Goal: Information Seeking & Learning: Learn about a topic

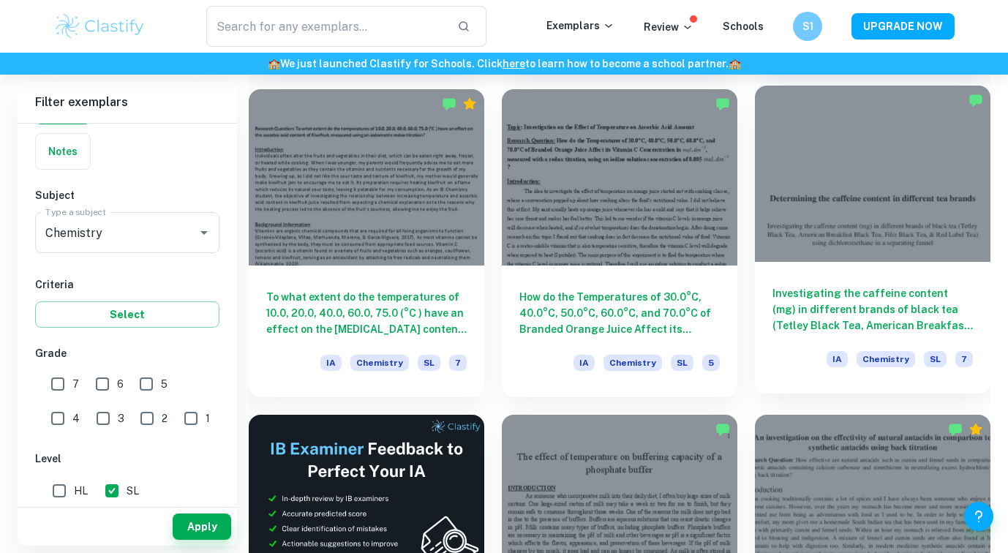
scroll to position [2032, 0]
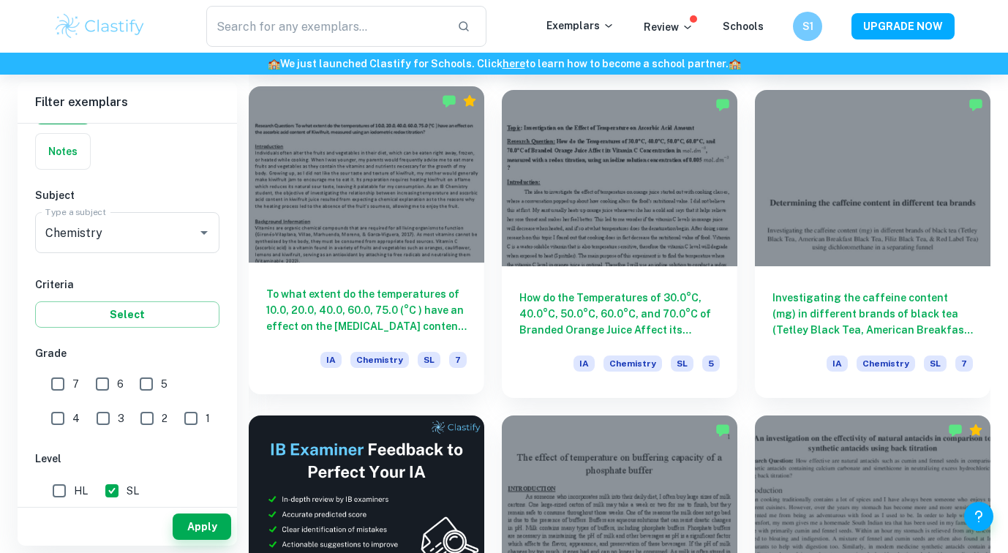
click at [399, 309] on h6 "To what extent do the temperatures of 10.0, 20.0, 40.0, 60.0, 75.0 (°C ) have a…" at bounding box center [366, 310] width 200 height 48
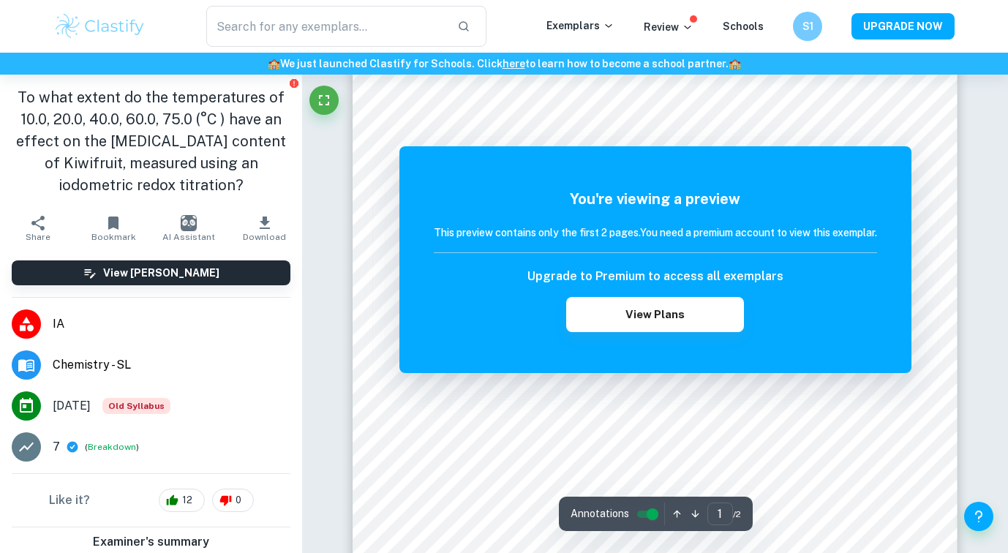
scroll to position [132, 0]
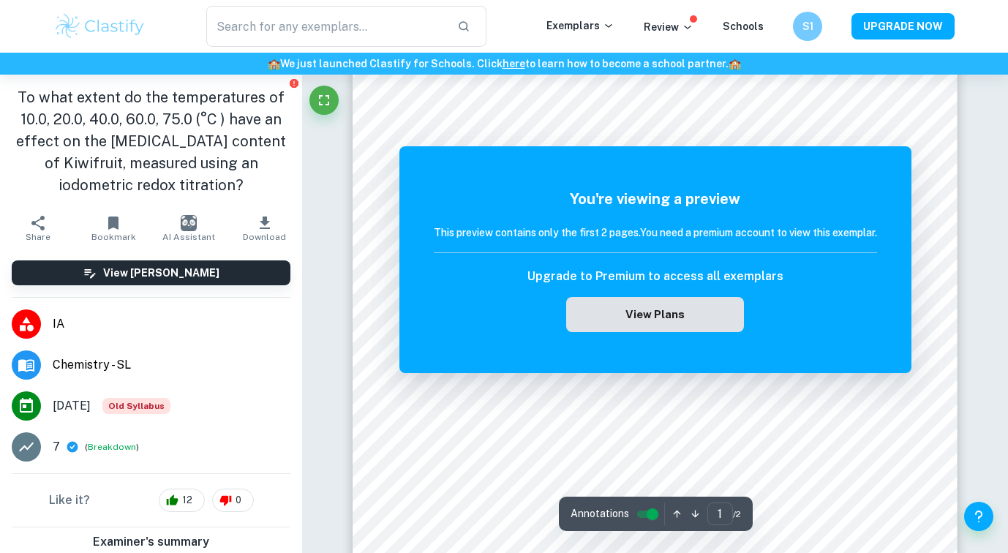
click at [717, 326] on button "View Plans" at bounding box center [654, 314] width 177 height 35
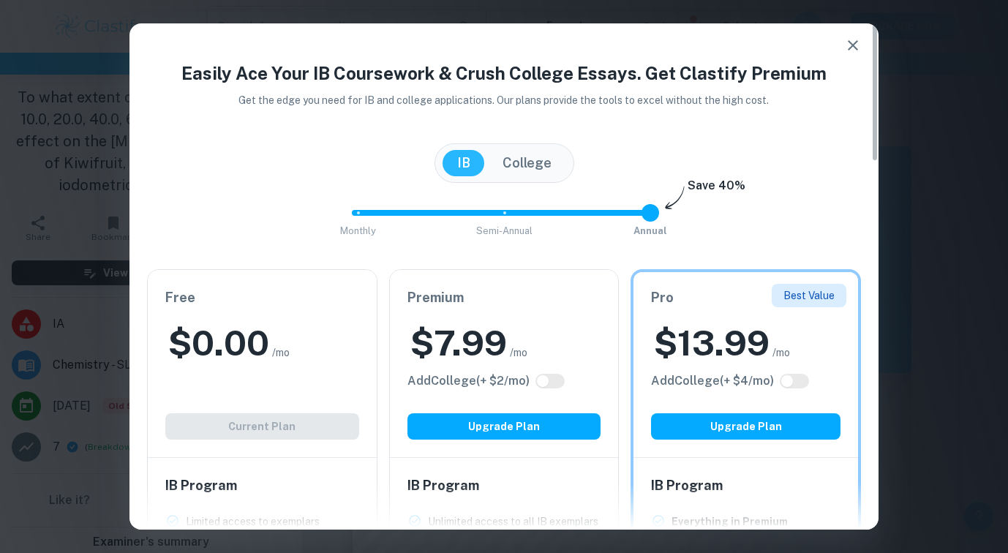
click at [862, 39] on button "button" at bounding box center [852, 45] width 29 height 29
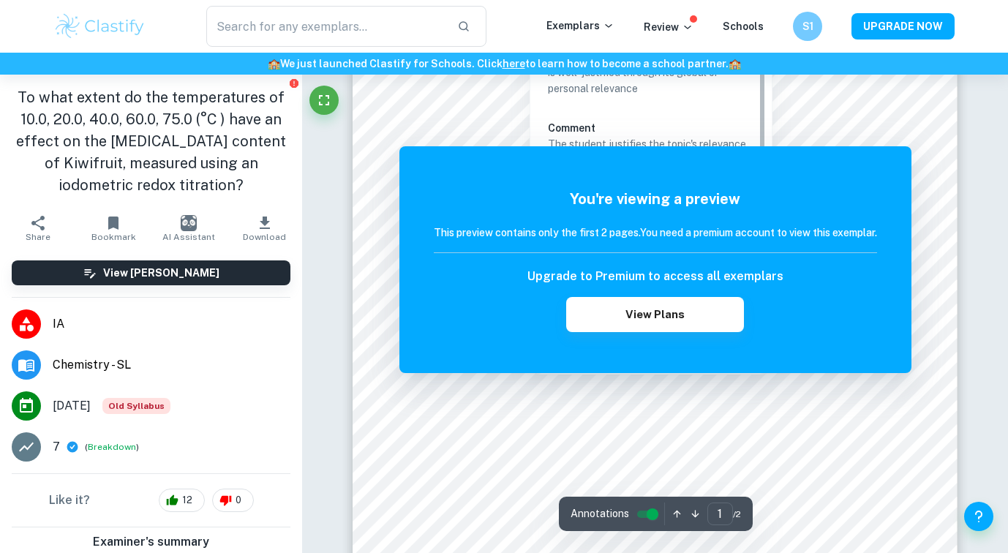
scroll to position [323, 0]
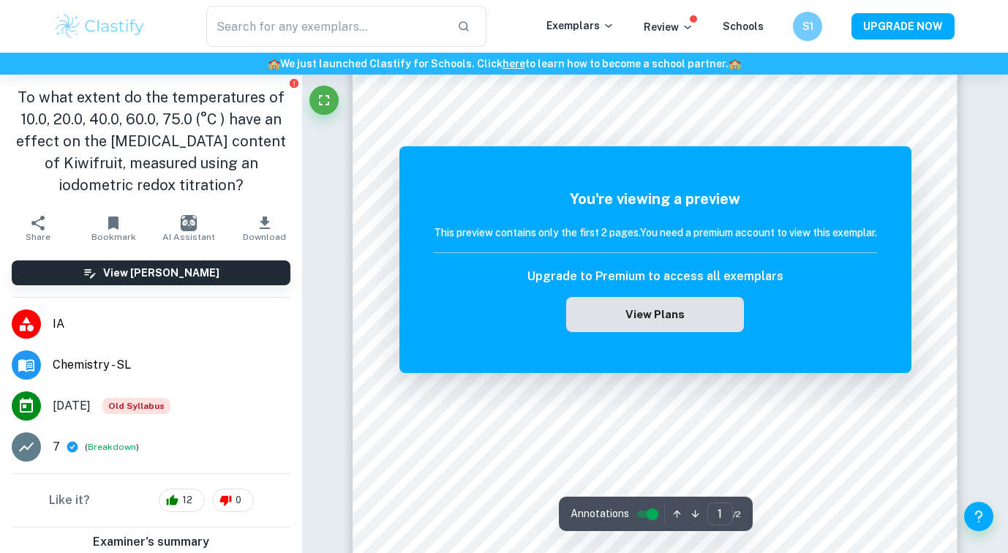
click at [667, 324] on button "View Plans" at bounding box center [654, 314] width 177 height 35
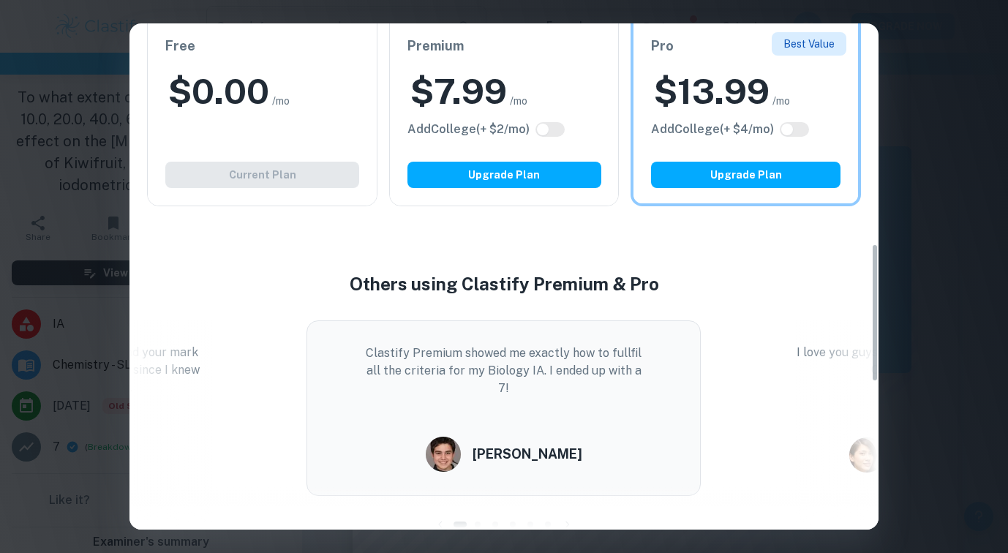
scroll to position [767, 0]
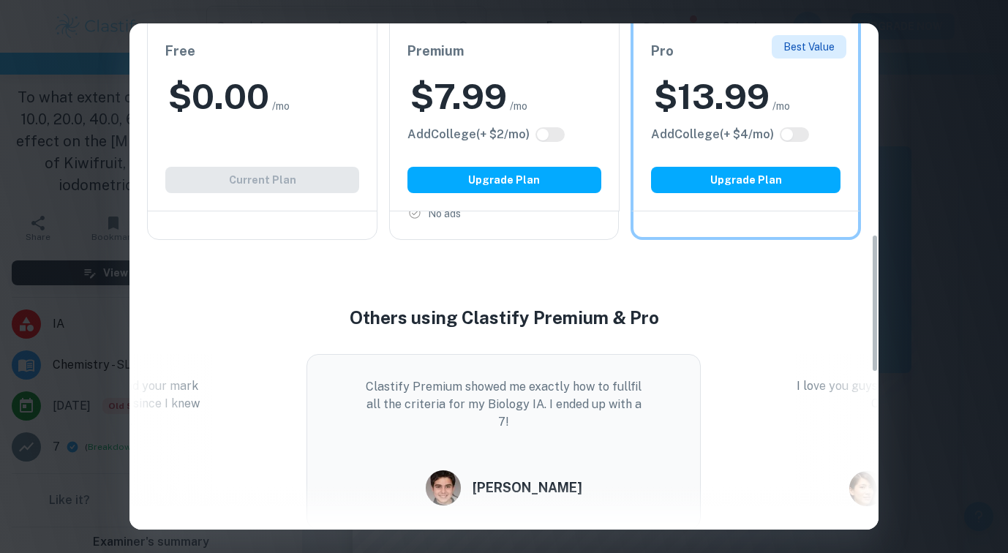
click at [298, 168] on div "Free $ 0.00 /mo Add College (+ $ 2 /mo) Current Plan" at bounding box center [262, 117] width 230 height 188
click at [948, 84] on div "Easily Ace Your IB Coursework & Crush College Essays. Get Clastify Premium Get …" at bounding box center [504, 276] width 1008 height 553
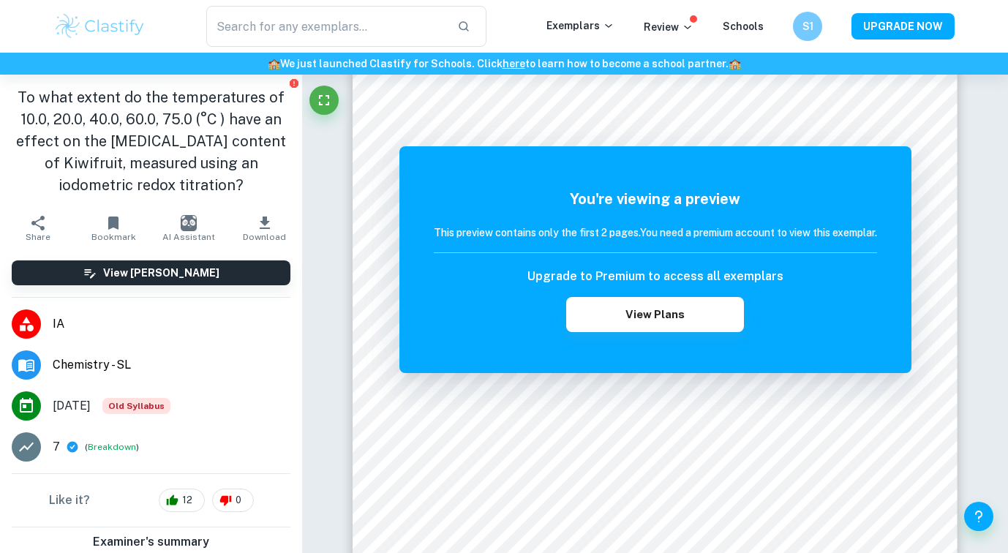
scroll to position [292, 0]
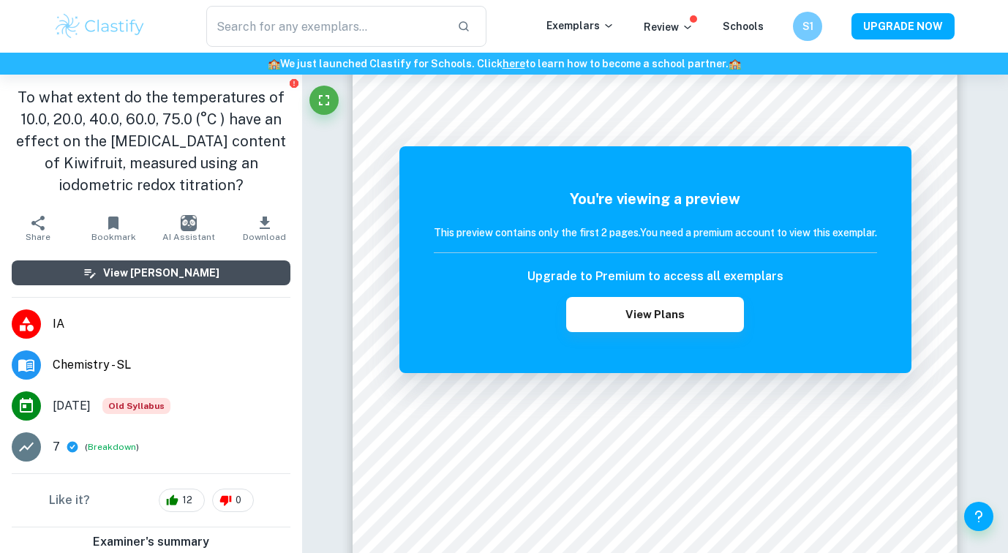
click at [169, 276] on h6 "View [PERSON_NAME]" at bounding box center [161, 273] width 116 height 16
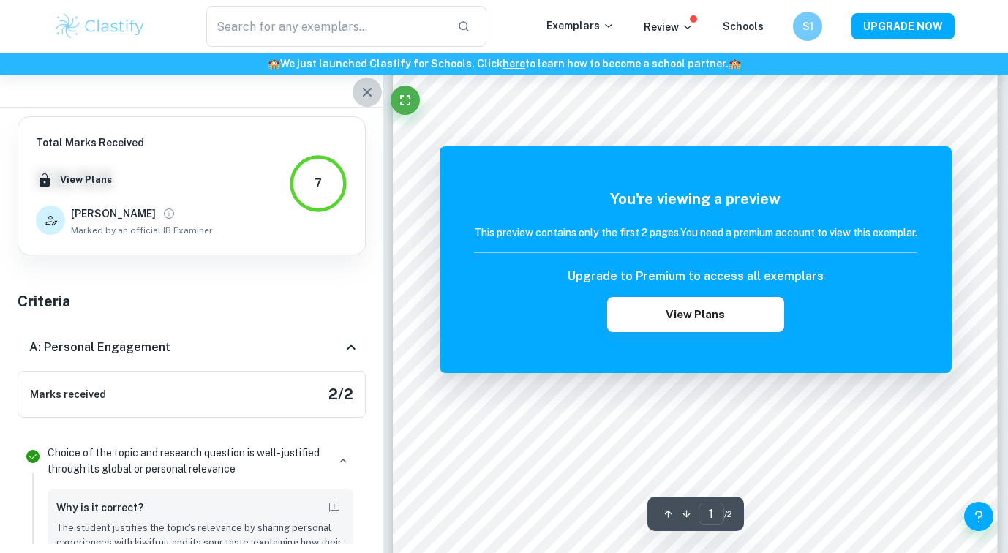
click at [366, 97] on icon "button" at bounding box center [367, 92] width 18 height 18
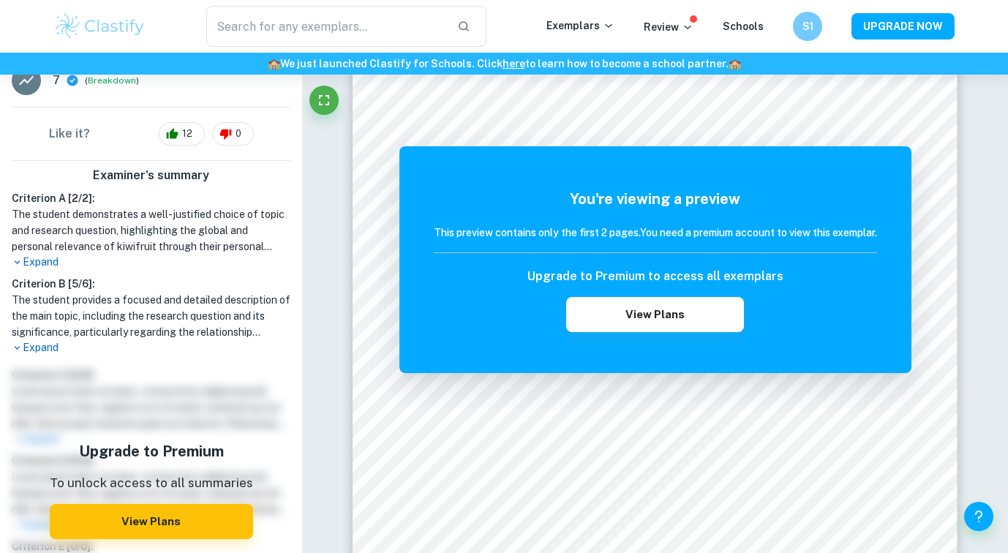
scroll to position [413, 0]
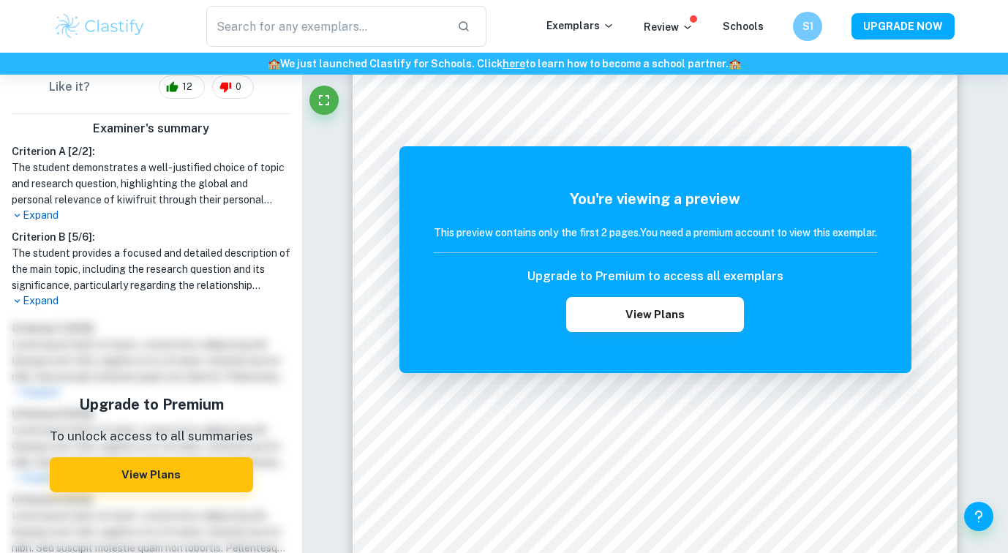
click at [39, 216] on p "Expand" at bounding box center [151, 215] width 279 height 15
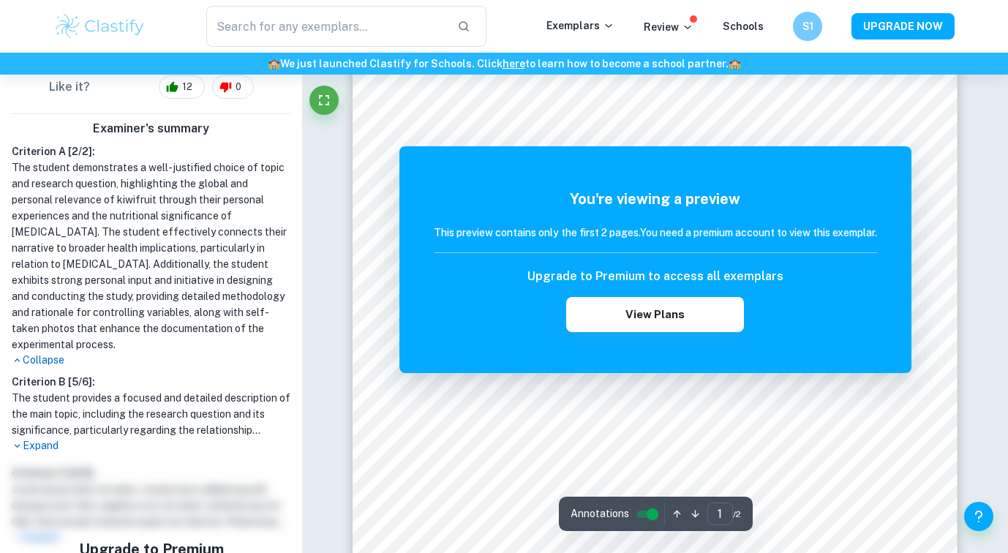
scroll to position [212, 0]
